Goal: Task Accomplishment & Management: Manage account settings

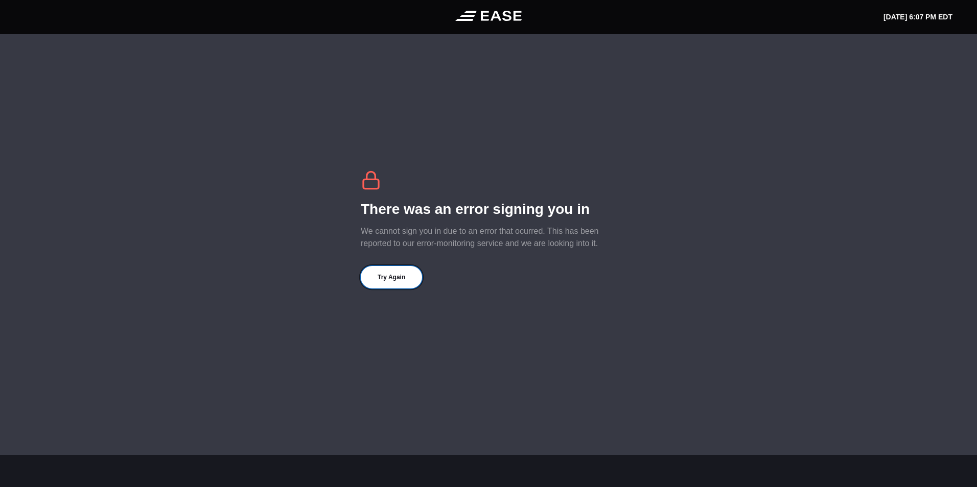
click at [391, 275] on button "Try Again" at bounding box center [391, 277] width 61 height 22
